Goal: Transaction & Acquisition: Book appointment/travel/reservation

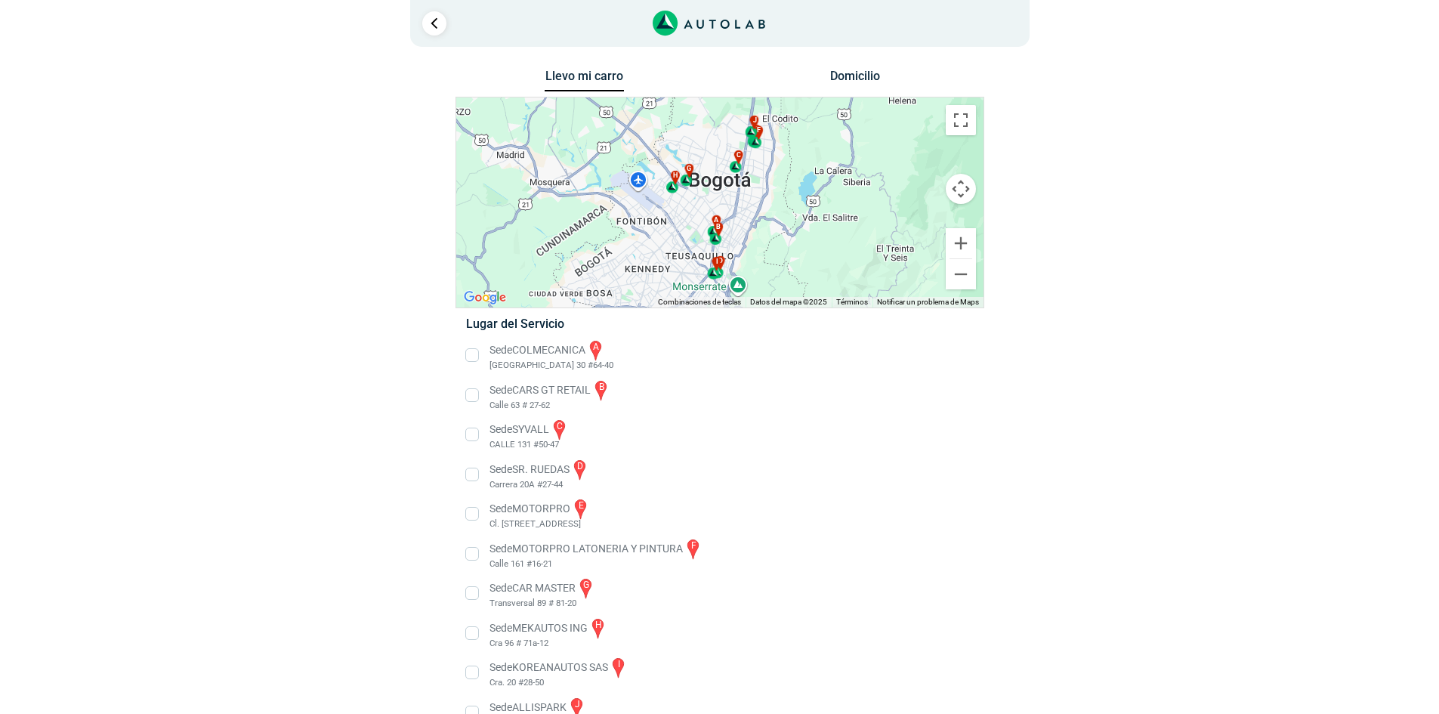
click at [472, 435] on li "Sede SYVALL c CALLE 131 #50-47" at bounding box center [720, 435] width 530 height 34
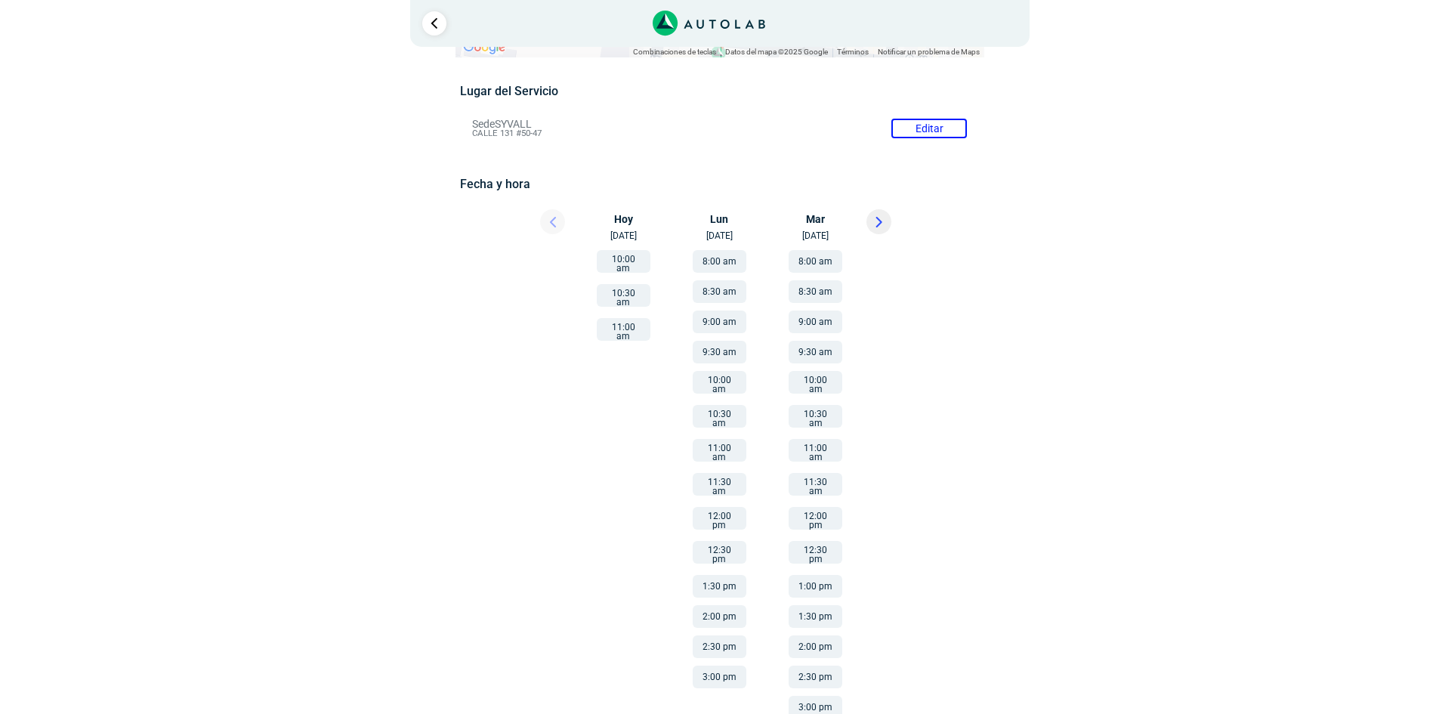
scroll to position [117, 0]
click at [629, 318] on button "11:00 am" at bounding box center [624, 327] width 54 height 23
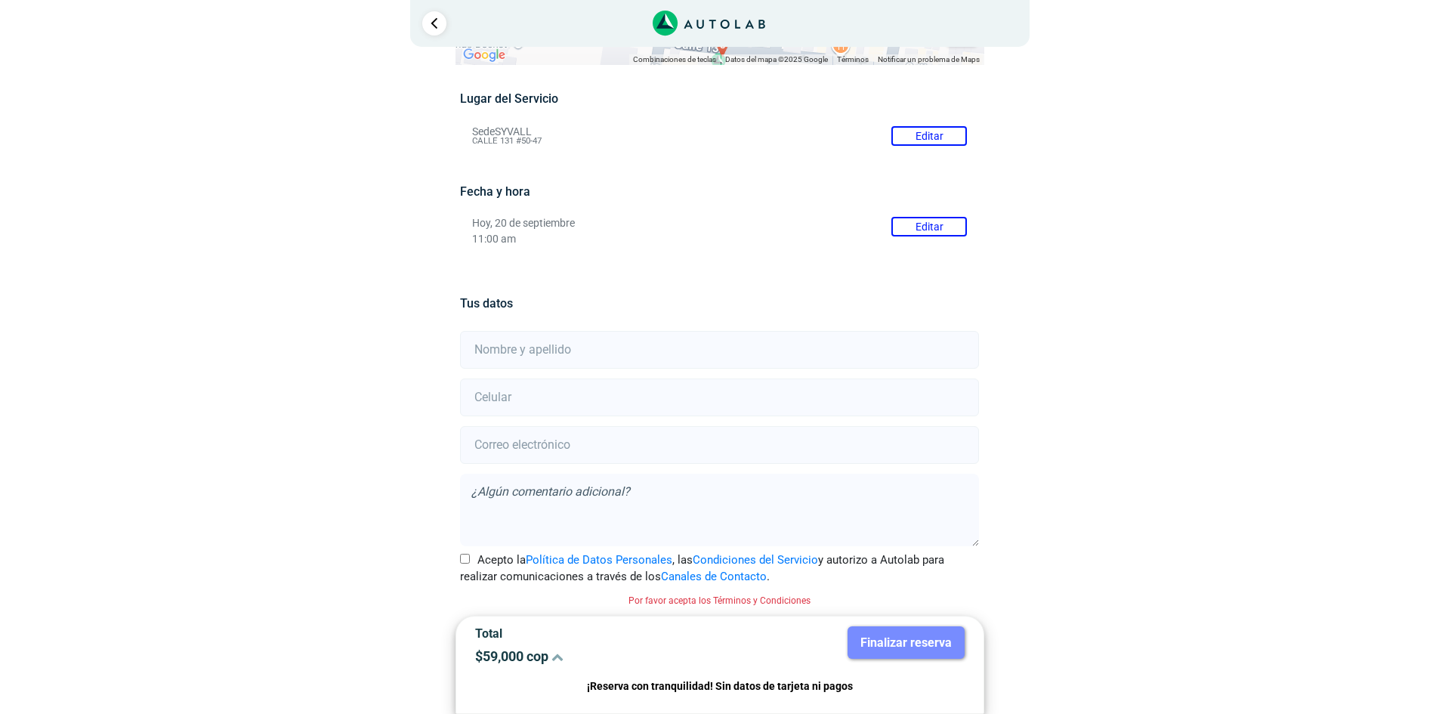
scroll to position [107, 0]
click at [561, 348] on input "text" at bounding box center [719, 350] width 519 height 38
type input "[PERSON_NAME]"
type input "3132130586"
type input "[EMAIL_ADDRESS][DOMAIN_NAME]"
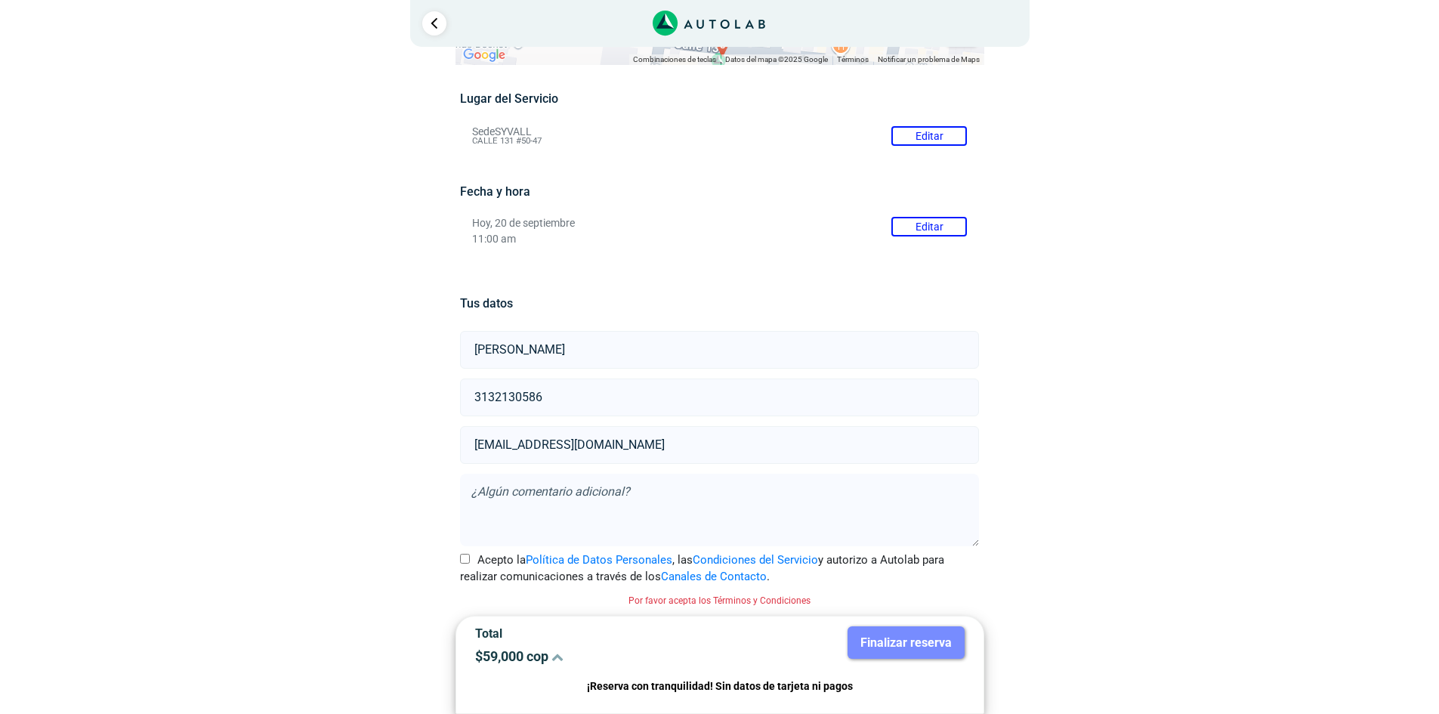
drag, startPoint x: 580, startPoint y: 393, endPoint x: 450, endPoint y: 353, distance: 135.3
click at [427, 396] on div "Llevo mi carro [GEOGRAPHIC_DATA] ← Mover a la izquierda → Mover a la derecha ↑ …" at bounding box center [720, 336] width 733 height 756
type input "3213031832"
click at [463, 560] on input "Acepto la Política de Datos Personales , las Condiciones del Servicio y autoriz…" at bounding box center [465, 559] width 10 height 10
checkbox input "true"
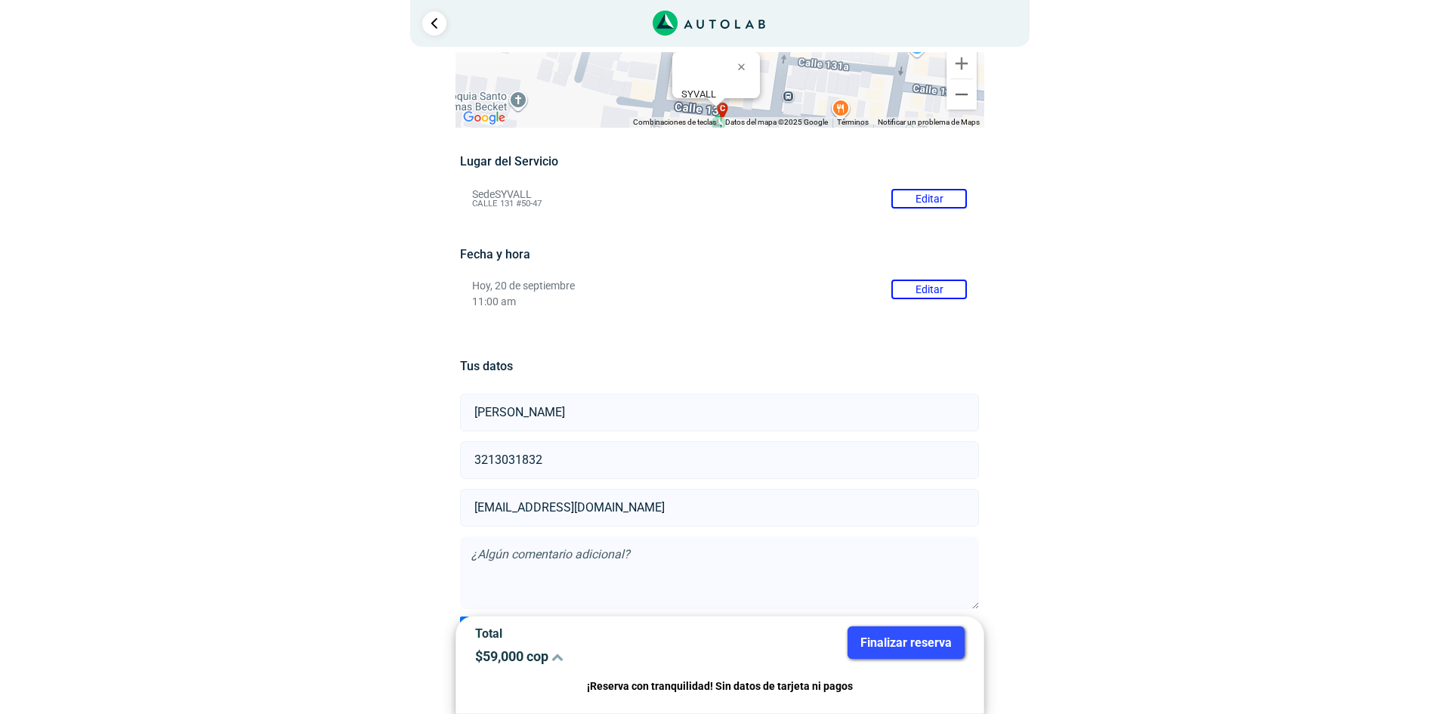
scroll to position [88, 0]
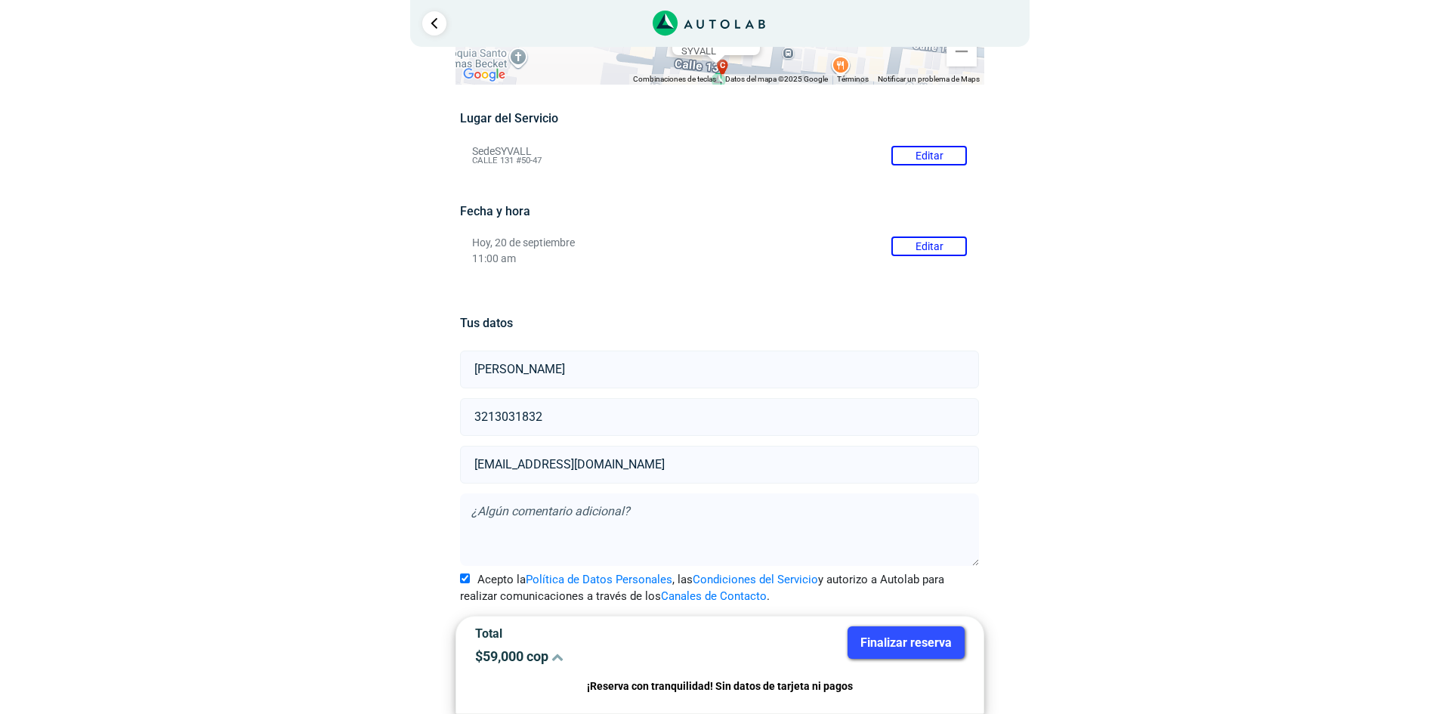
click at [903, 642] on button "Finalizar reserva" at bounding box center [906, 642] width 117 height 32
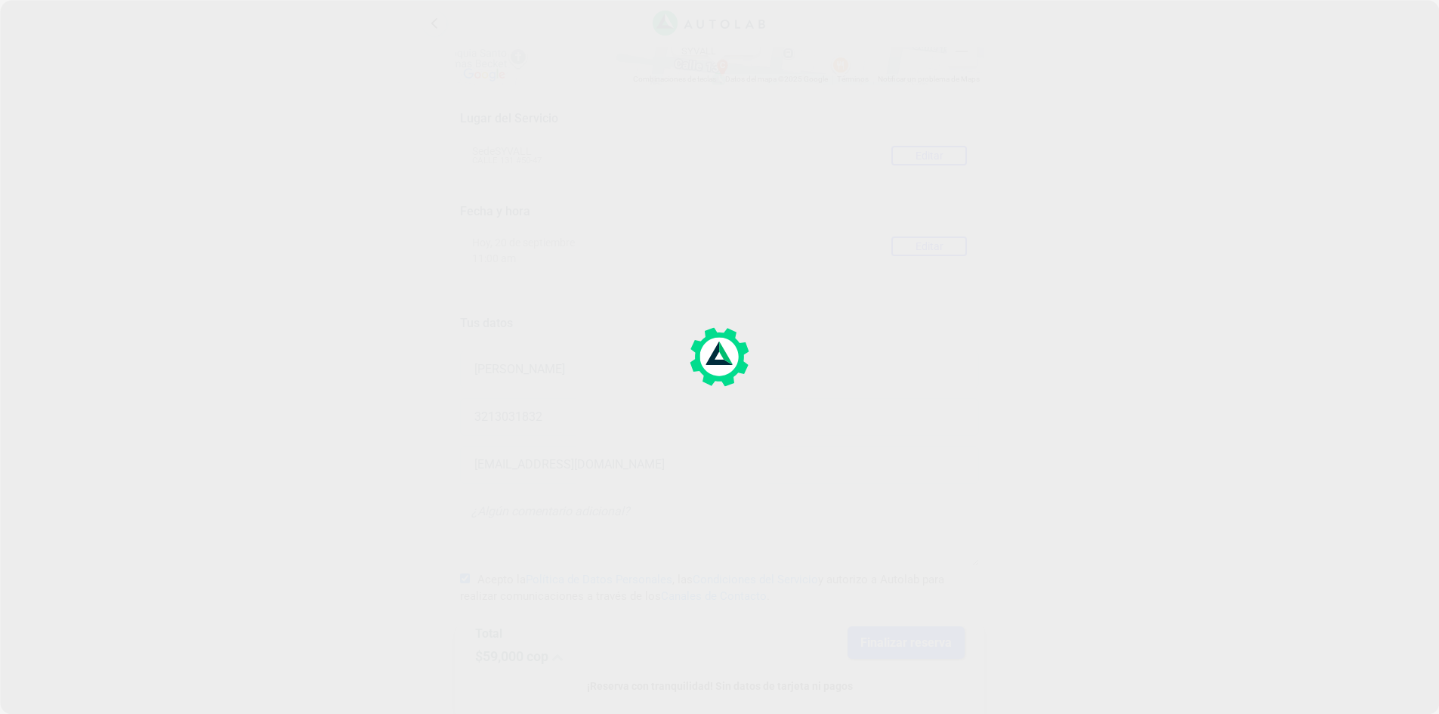
scroll to position [0, 0]
